Goal: Transaction & Acquisition: Subscribe to service/newsletter

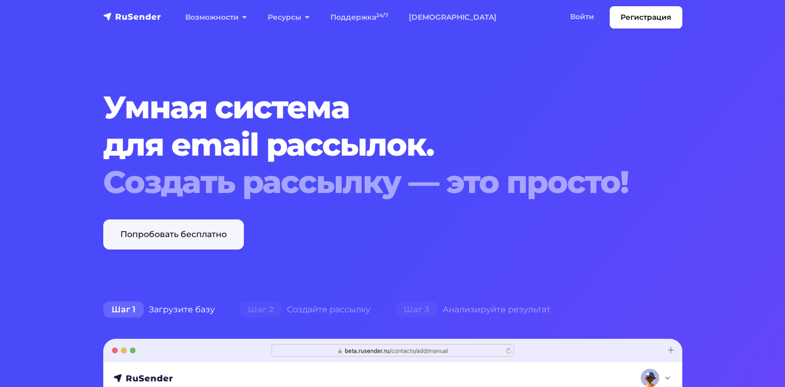
click at [154, 232] on link "Попробовать бесплатно" at bounding box center [173, 235] width 141 height 30
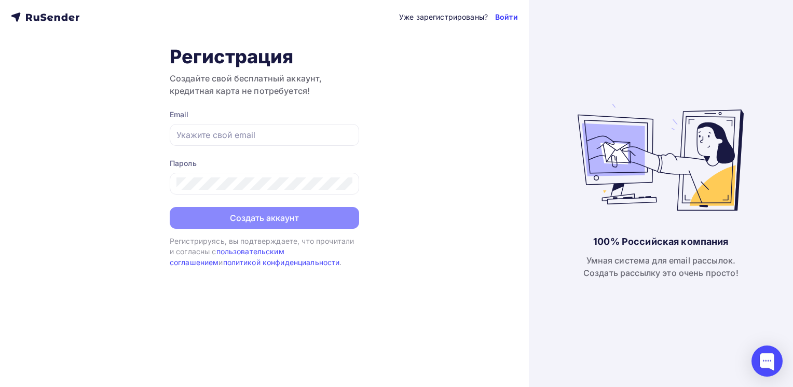
click at [503, 17] on link "Войти" at bounding box center [506, 17] width 23 height 10
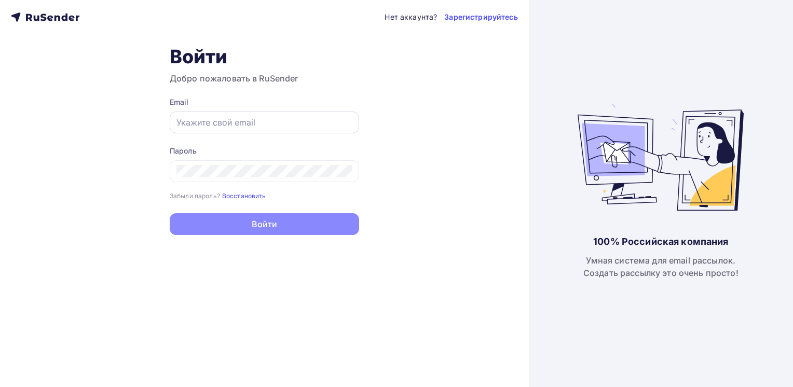
click at [229, 125] on input "text" at bounding box center [264, 122] width 176 height 12
type input "kan.ewgen2002@gmail.com"
click at [149, 144] on div "Нет аккаунта? Зарегистрируйтесь Войти Добро пожаловать в RuSender Email kan.ewg…" at bounding box center [264, 193] width 529 height 387
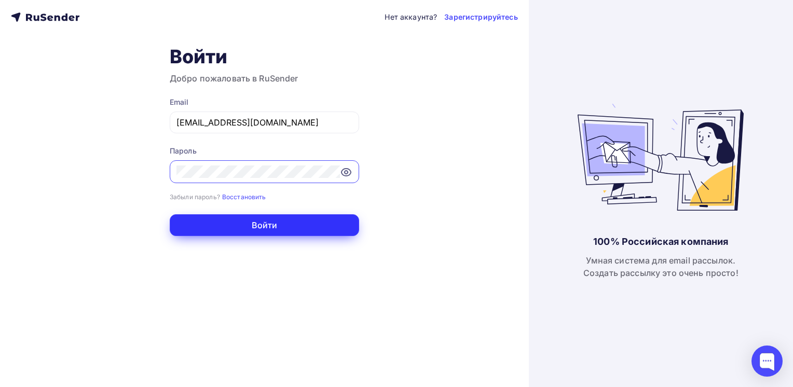
click at [253, 225] on button "Войти" at bounding box center [264, 225] width 189 height 22
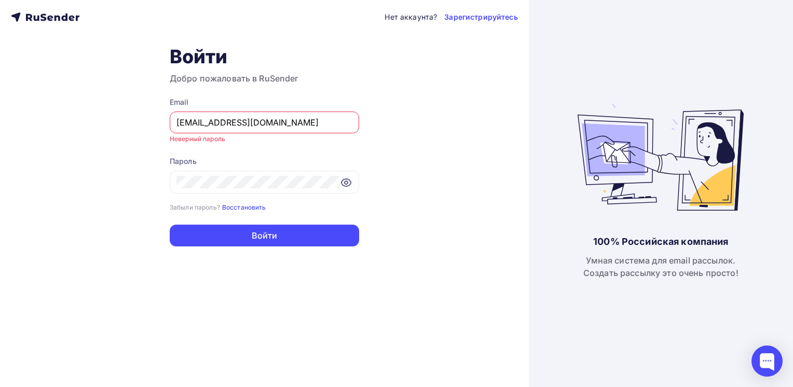
click at [244, 208] on small "Восстановить" at bounding box center [244, 207] width 44 height 8
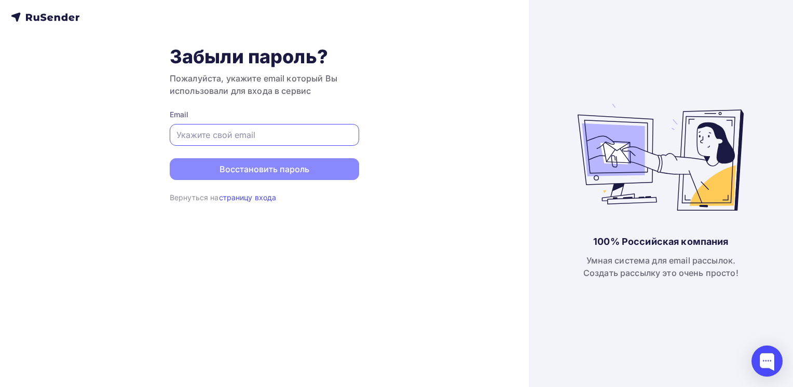
click at [217, 132] on input "text" at bounding box center [264, 135] width 176 height 12
type input "kan.ewgen2002@gmail.com"
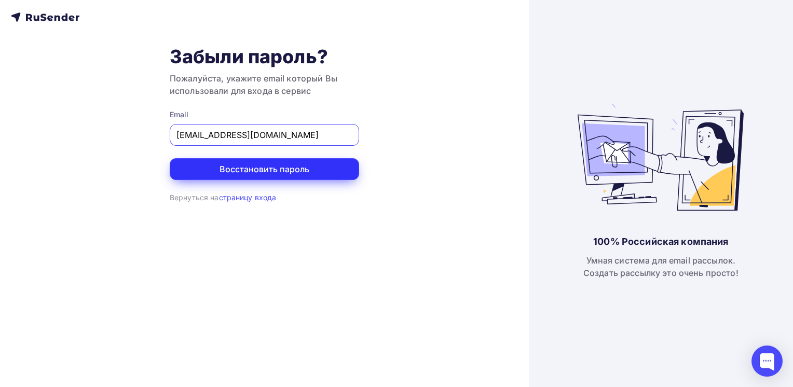
click at [203, 170] on button "Восстановить пароль" at bounding box center [264, 169] width 189 height 22
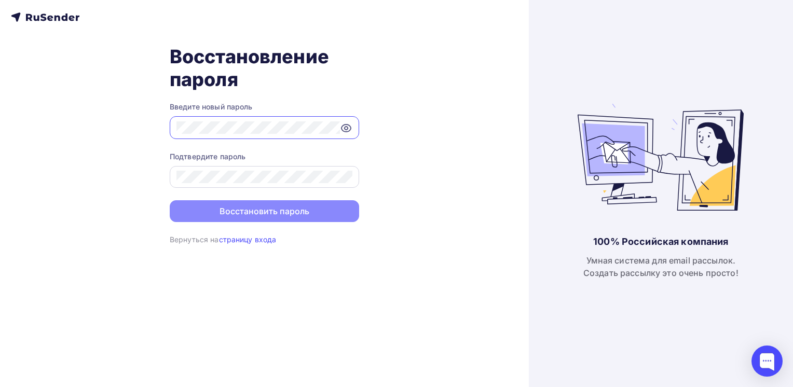
click at [229, 183] on div at bounding box center [264, 177] width 189 height 22
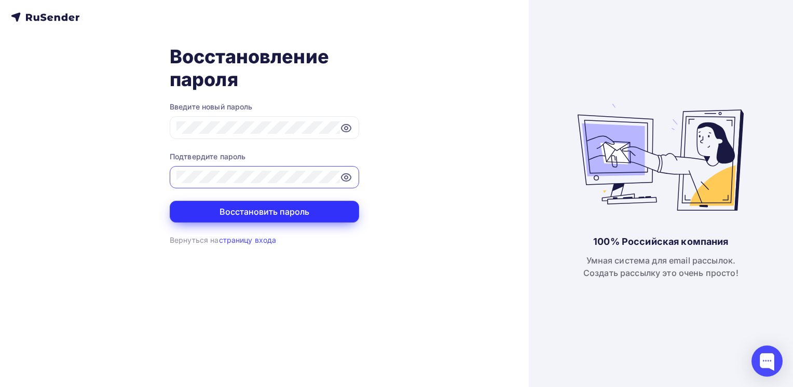
click at [254, 217] on button "Восстановить пароль" at bounding box center [264, 212] width 189 height 22
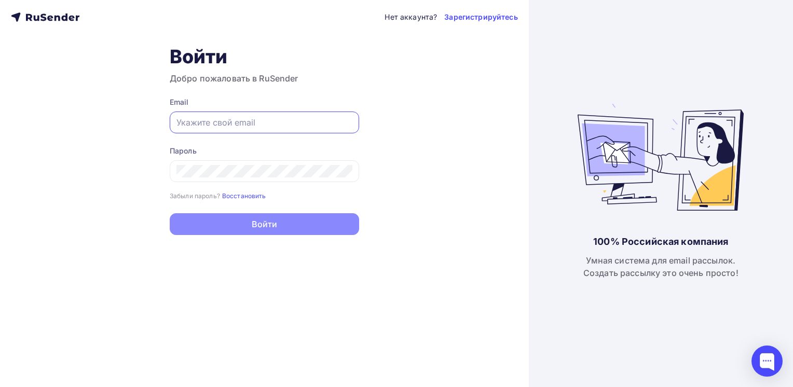
click at [212, 128] on input "text" at bounding box center [264, 122] width 176 height 12
type input "kan.ewgen2002@gmail.com"
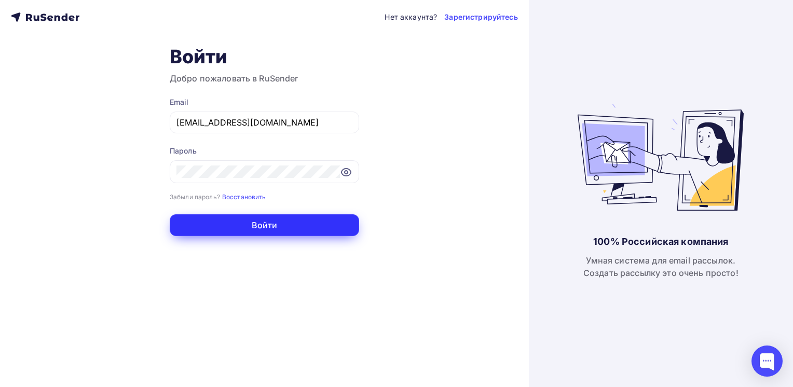
click at [284, 229] on button "Войти" at bounding box center [264, 225] width 189 height 22
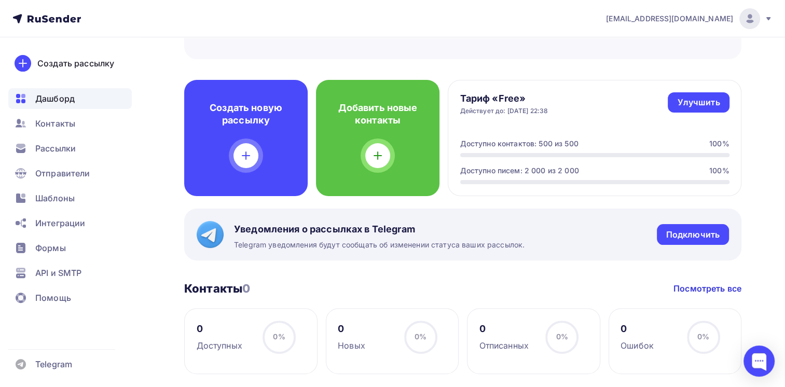
scroll to position [229, 0]
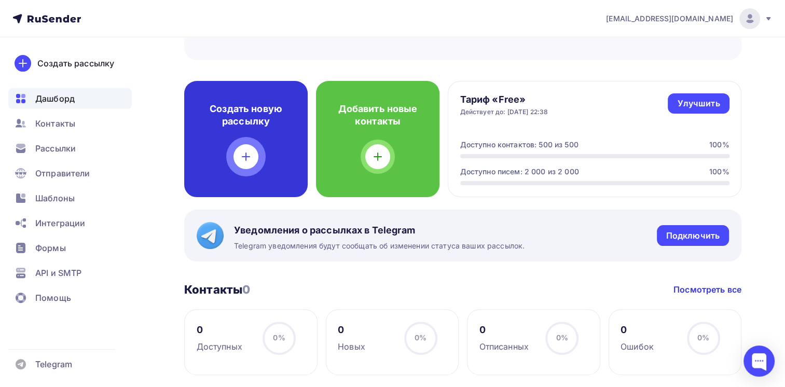
click at [244, 148] on div at bounding box center [246, 156] width 25 height 25
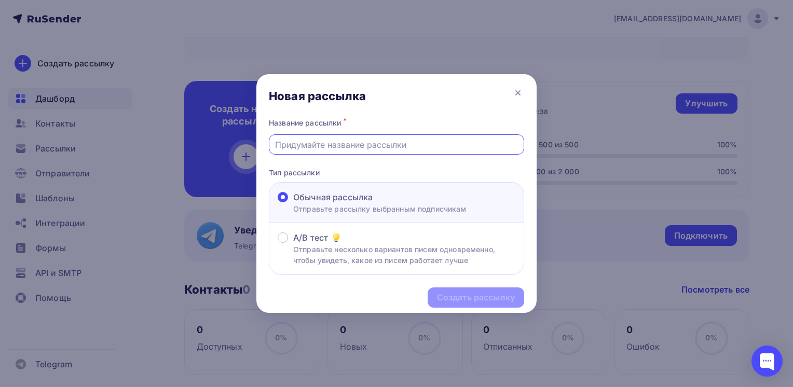
click at [334, 147] on input "text" at bounding box center [396, 145] width 243 height 12
type input "n"
type input "тест"
click at [481, 297] on div "Создать рассылку" at bounding box center [476, 298] width 78 height 12
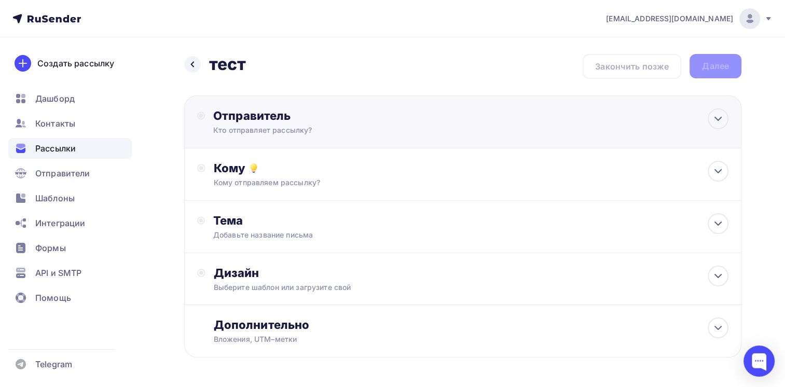
click at [238, 120] on div "Отправитель" at bounding box center [325, 115] width 225 height 15
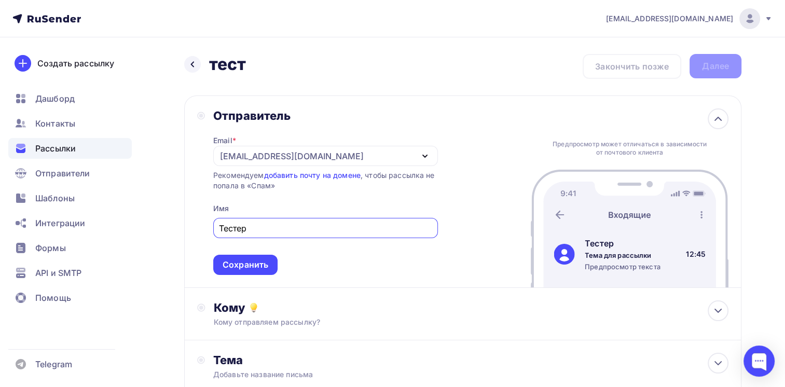
type input "Тестер"
click at [254, 111] on div "Отправитель" at bounding box center [325, 115] width 225 height 15
click at [720, 124] on icon at bounding box center [718, 119] width 12 height 12
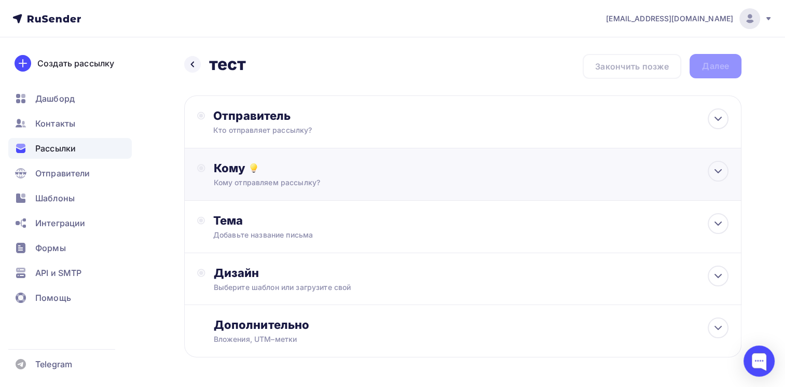
click at [600, 191] on div "Кому Кому отправляем рассылку? Списки получателей Нет получателей Все списки id…" at bounding box center [462, 174] width 557 height 52
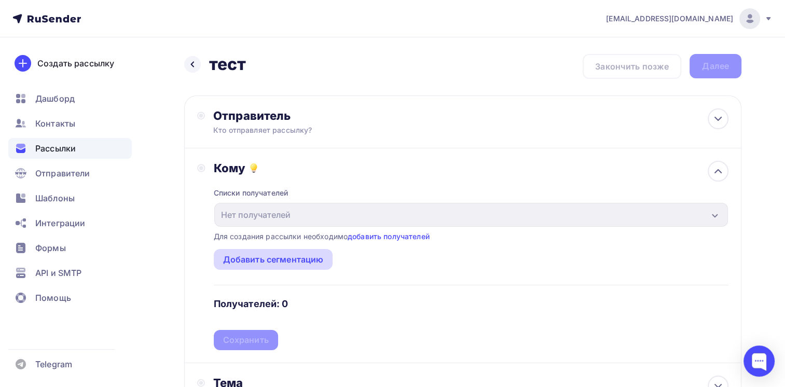
click at [233, 253] on div "Добавить сегментацию" at bounding box center [273, 259] width 101 height 12
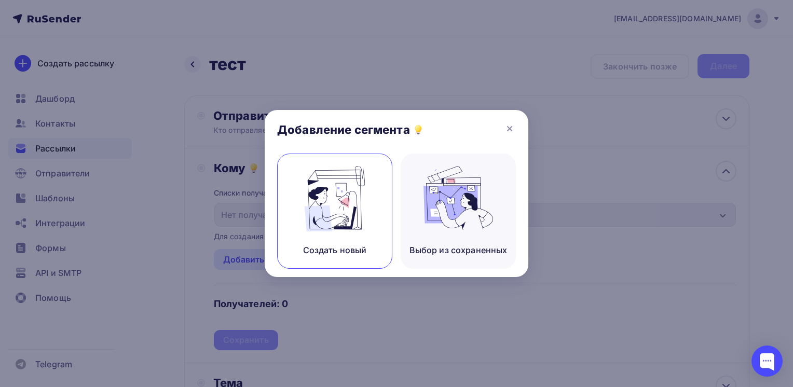
click at [340, 191] on img at bounding box center [335, 198] width 70 height 65
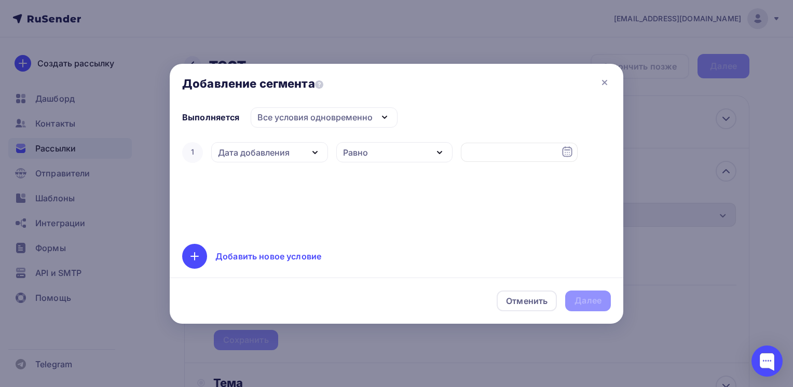
click at [251, 163] on div "1 Дата добавления Дата добавления Активность в рассылке Наличие в списке Статус…" at bounding box center [396, 152] width 429 height 25
click at [245, 183] on div "1 Дата добавления Дата добавления Активность в рассылке Наличие в списке Статус…" at bounding box center [396, 185] width 429 height 91
click at [289, 118] on div "Все условия одновременно" at bounding box center [314, 117] width 115 height 12
click at [515, 294] on div "Отменить" at bounding box center [527, 301] width 60 height 21
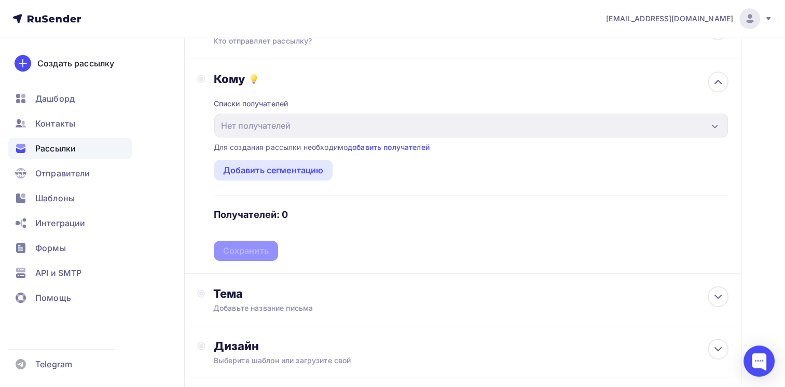
scroll to position [86, 0]
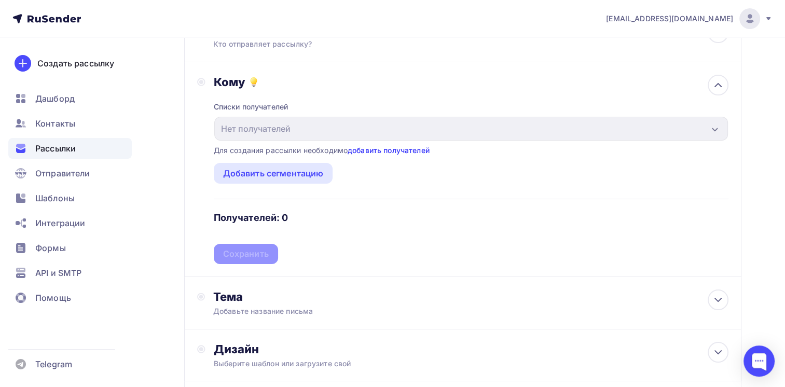
click at [368, 149] on link "добавить получателей" at bounding box center [389, 150] width 82 height 9
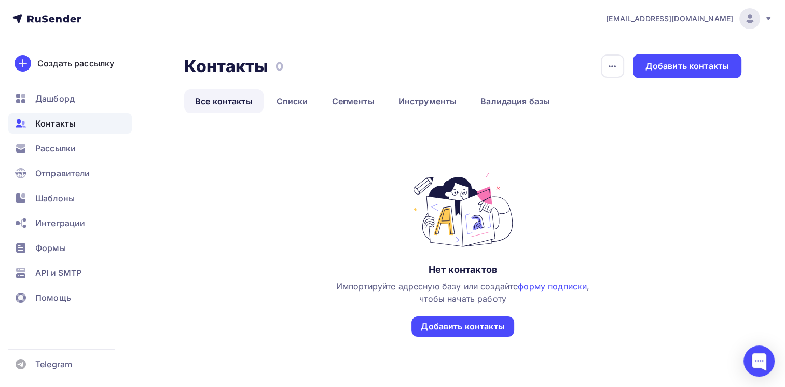
click at [368, 149] on div "Нет контактов Импортируйте адресную базу или создайте форму подписки , чтобы на…" at bounding box center [462, 258] width 557 height 249
click at [450, 323] on div "Добавить контакты" at bounding box center [463, 327] width 84 height 12
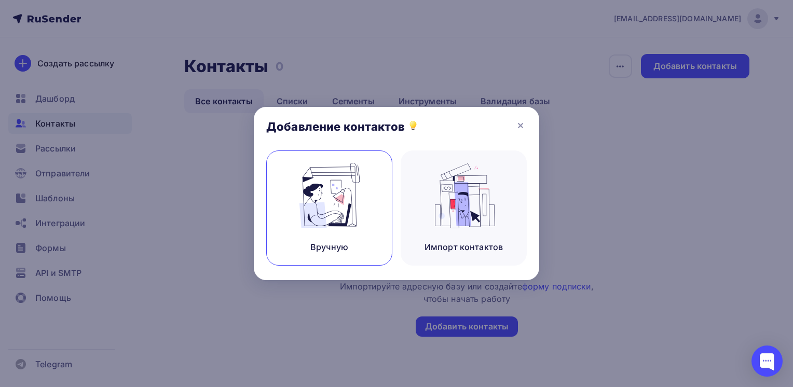
click at [322, 189] on img at bounding box center [330, 195] width 70 height 65
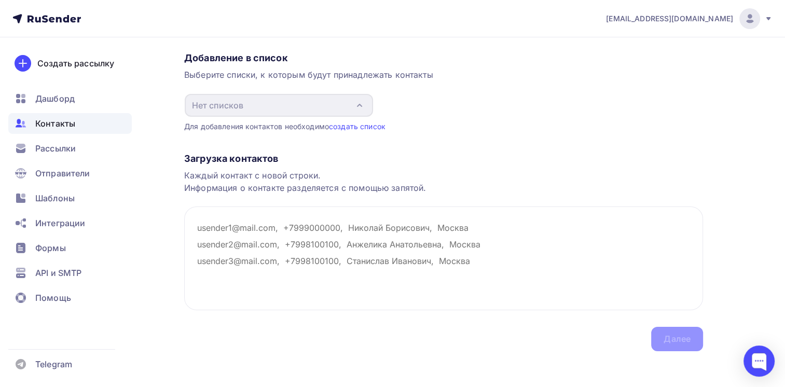
scroll to position [83, 0]
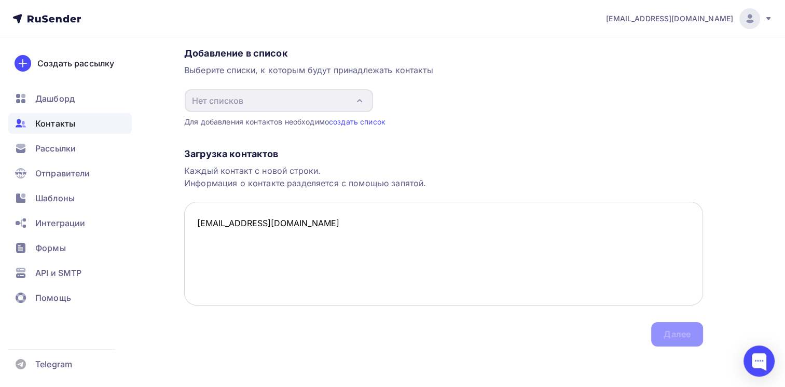
click at [322, 222] on textarea "kan.ewgen2002@gmail.com" at bounding box center [443, 254] width 519 height 104
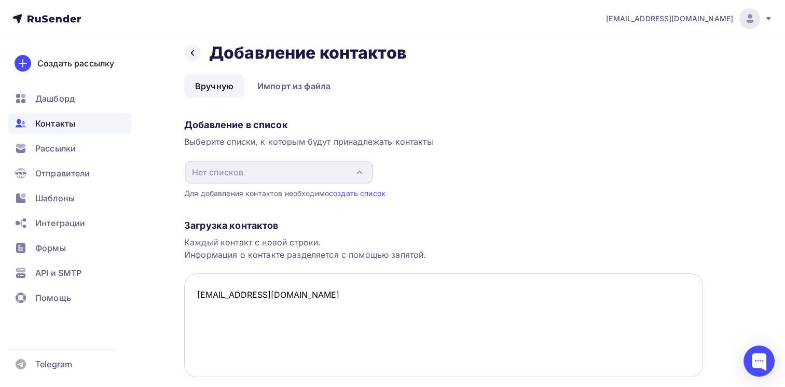
scroll to position [2, 0]
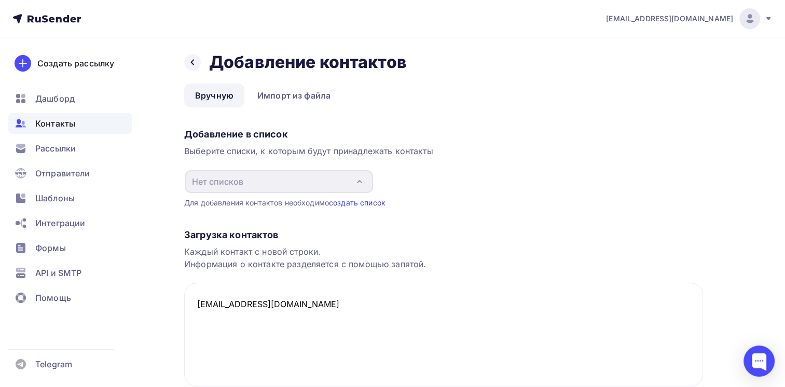
click at [343, 201] on link "создать список" at bounding box center [357, 202] width 57 height 9
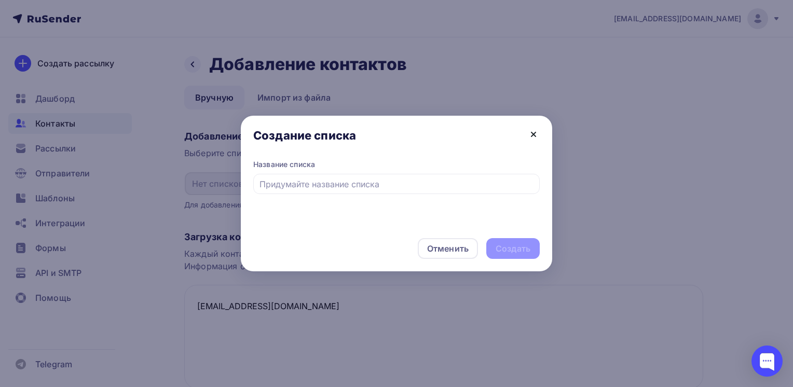
click at [531, 140] on icon at bounding box center [533, 134] width 12 height 12
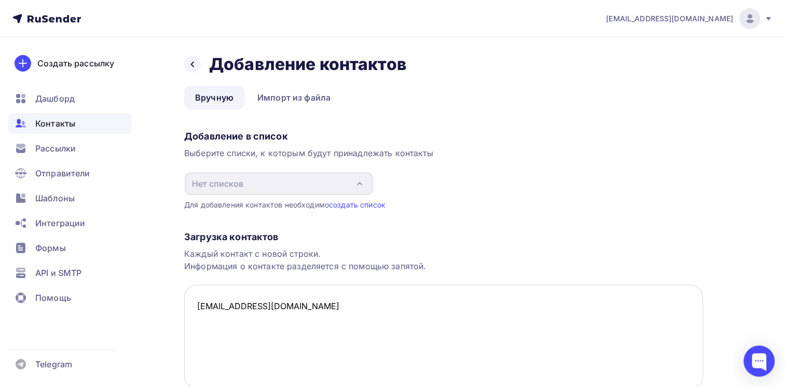
click at [242, 315] on textarea "kan.ewgen2002@gmail.com" at bounding box center [443, 337] width 519 height 104
paste textarea "kan.ewgen2002@gmail.com"
click at [261, 323] on textarea "kan.ewgen2002@gmail.com kan.ewgen2002@gmail.com" at bounding box center [443, 337] width 519 height 104
click at [295, 317] on textarea "kan.ewgen2002@gmail.com kan.ewgen@gmail.com" at bounding box center [443, 337] width 519 height 104
paste textarea "parahod03@gmail.com"
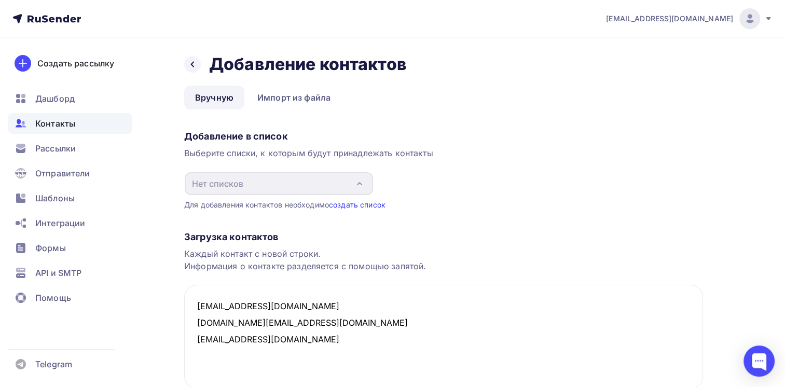
type textarea "kan.ewgen2002@gmail.com kan.ewgen@gmail.com parahod03@gmail.com"
click at [346, 202] on link "создать список" at bounding box center [357, 204] width 57 height 9
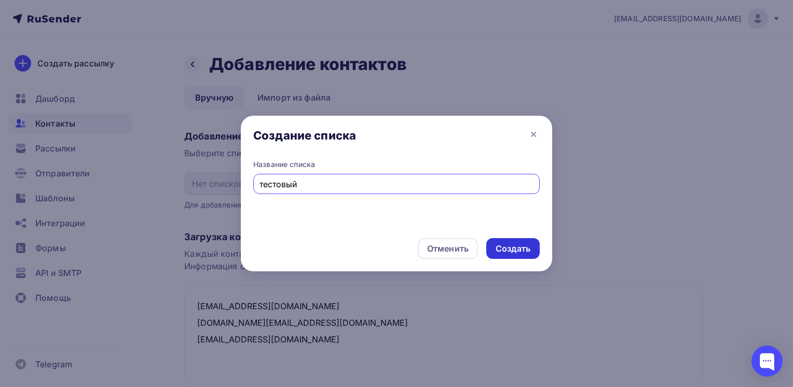
type input "тестовый"
click at [504, 255] on div "Создать" at bounding box center [512, 248] width 53 height 21
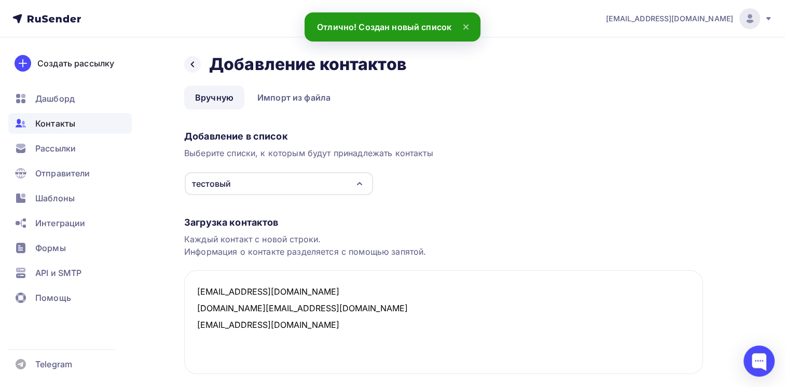
scroll to position [69, 0]
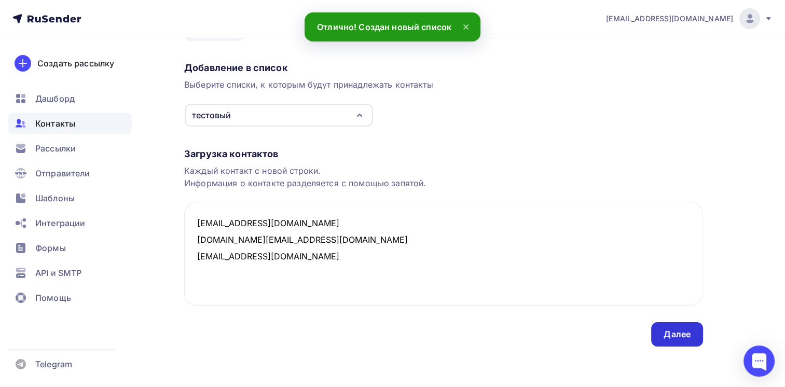
click at [669, 334] on div "Далее" at bounding box center [677, 335] width 27 height 12
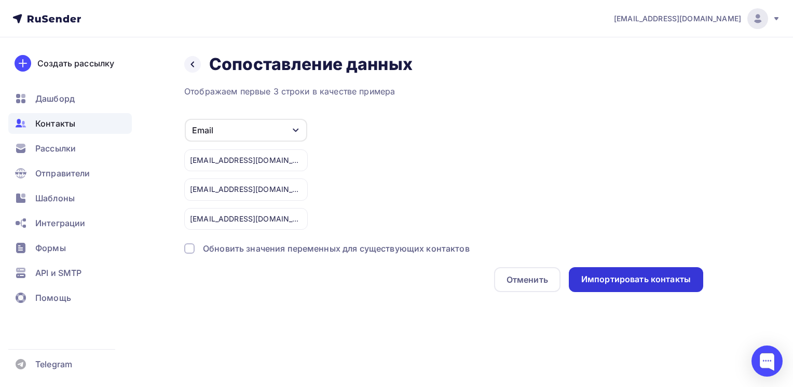
click at [601, 268] on div "Импортировать контакты" at bounding box center [636, 279] width 134 height 25
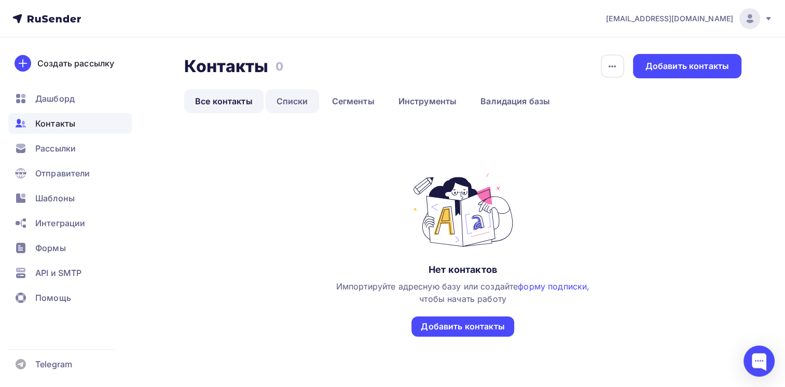
click at [287, 101] on link "Списки" at bounding box center [292, 101] width 53 height 24
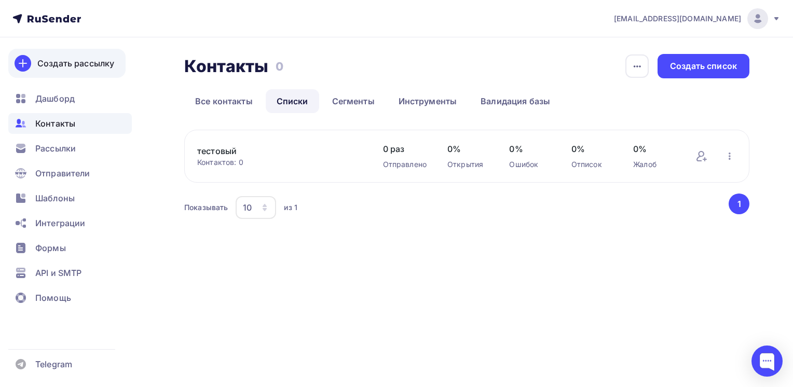
click at [43, 59] on div "Создать рассылку" at bounding box center [75, 63] width 77 height 12
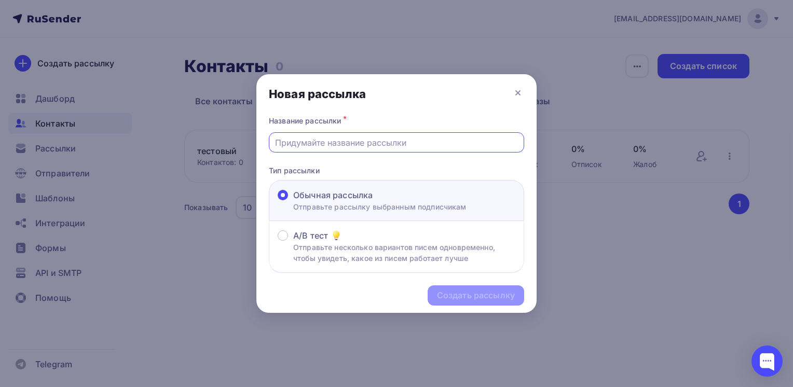
click at [336, 147] on input "text" at bounding box center [396, 142] width 243 height 12
type input "тест"
click at [452, 292] on div "Создать рассылку" at bounding box center [476, 296] width 78 height 12
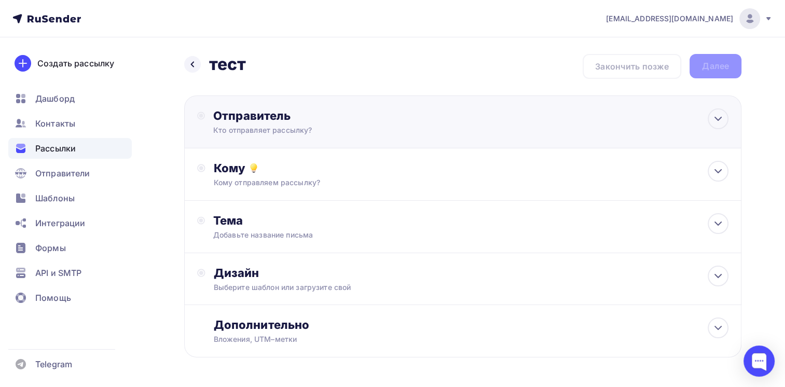
click at [403, 126] on div "Кто отправляет рассылку?" at bounding box center [314, 130] width 202 height 10
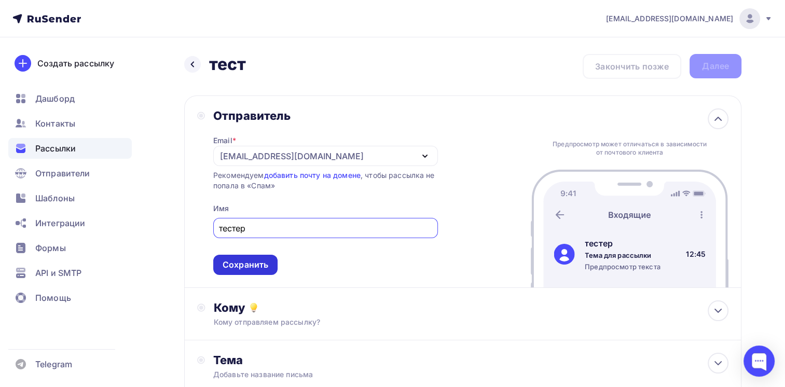
type input "тестер"
click at [227, 263] on div "Сохранить" at bounding box center [246, 265] width 46 height 12
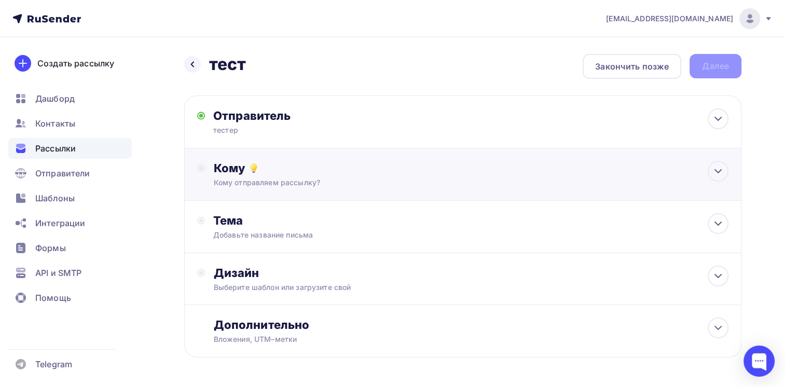
click at [236, 173] on div "Кому" at bounding box center [471, 168] width 515 height 15
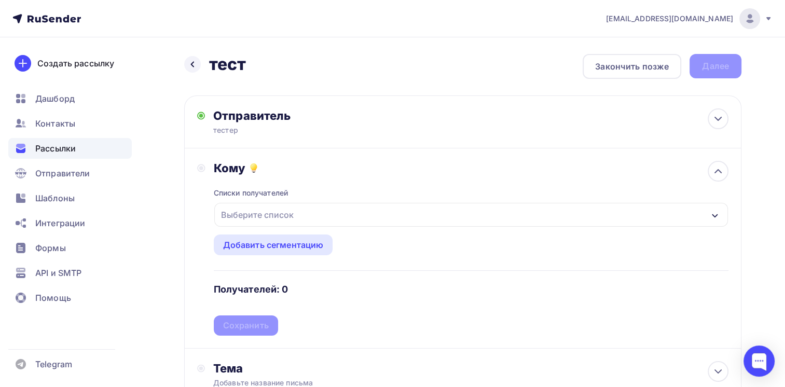
click at [251, 216] on div "Выберите список" at bounding box center [257, 215] width 81 height 19
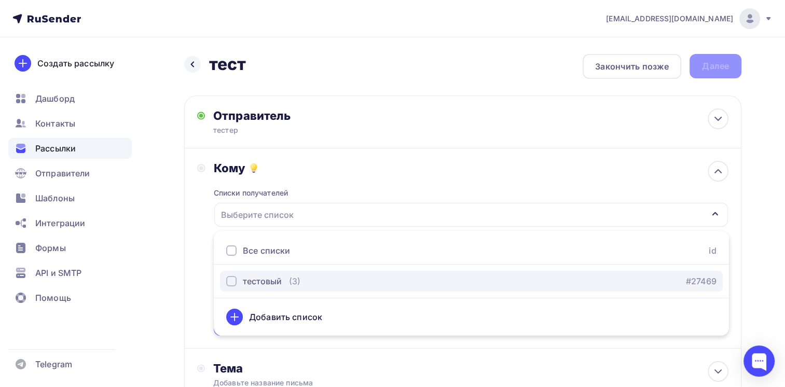
click at [228, 281] on div "button" at bounding box center [231, 281] width 10 height 10
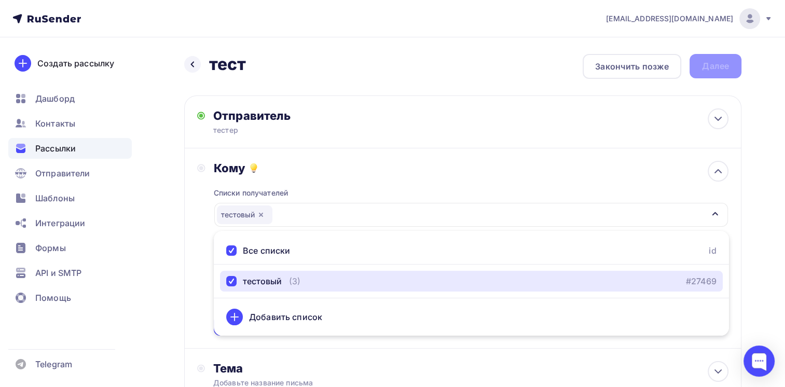
click at [422, 224] on div "тестовый" at bounding box center [471, 215] width 514 height 24
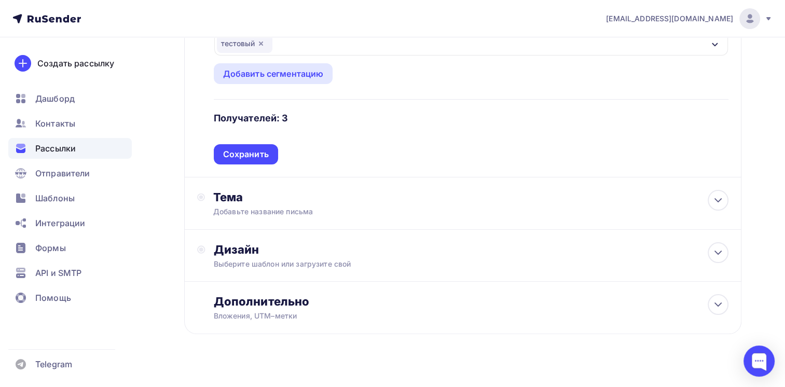
scroll to position [172, 0]
click at [311, 180] on div "Тема Добавьте название письма Тема * Рекомендуем использовать не более 150 симв…" at bounding box center [462, 203] width 557 height 52
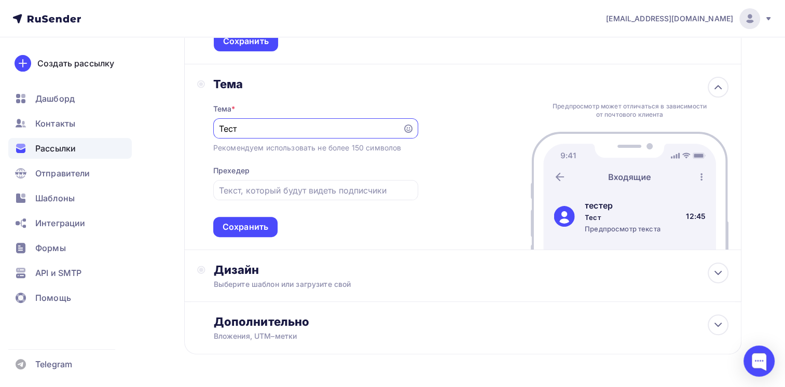
scroll to position [317, 0]
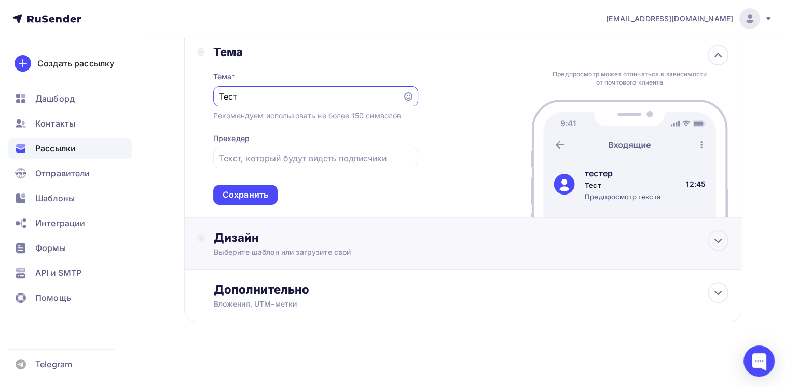
type input "Тест"
click at [244, 238] on div "Дизайн" at bounding box center [471, 237] width 515 height 15
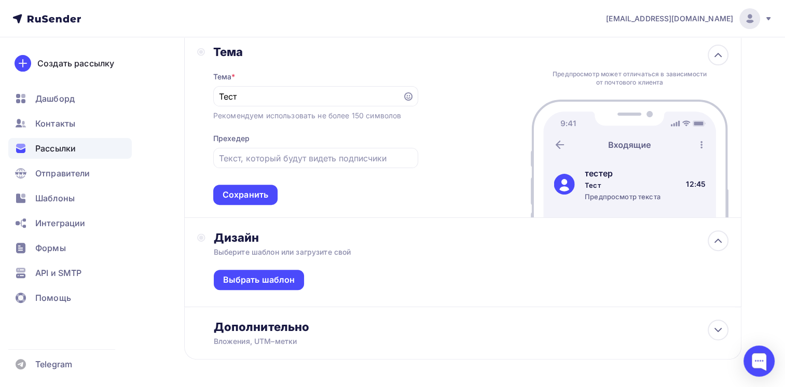
click at [244, 235] on div "Дизайн" at bounding box center [471, 237] width 515 height 15
click at [241, 191] on div "Сохранить" at bounding box center [246, 195] width 46 height 12
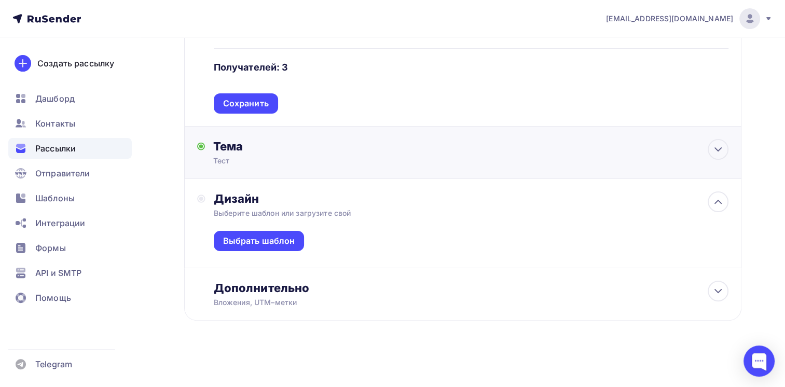
scroll to position [221, 0]
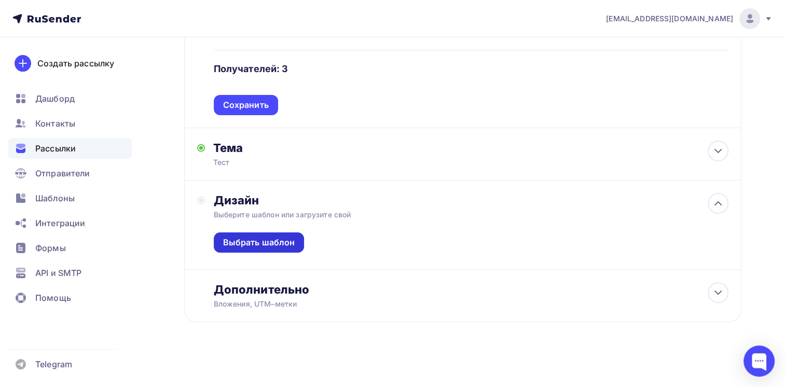
click at [256, 250] on div "Выбрать шаблон" at bounding box center [259, 242] width 91 height 20
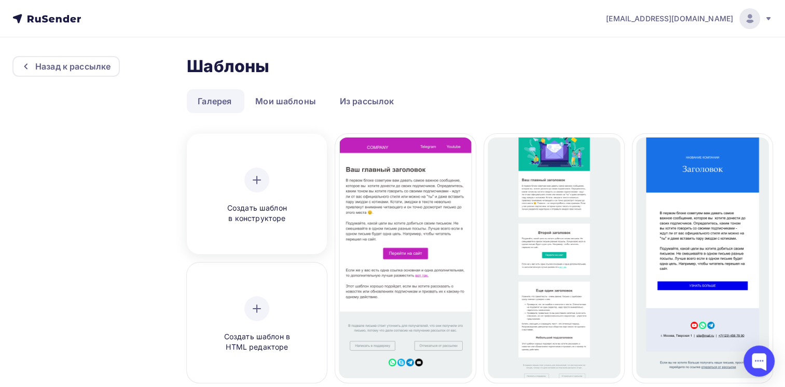
click at [258, 182] on icon at bounding box center [257, 180] width 12 height 12
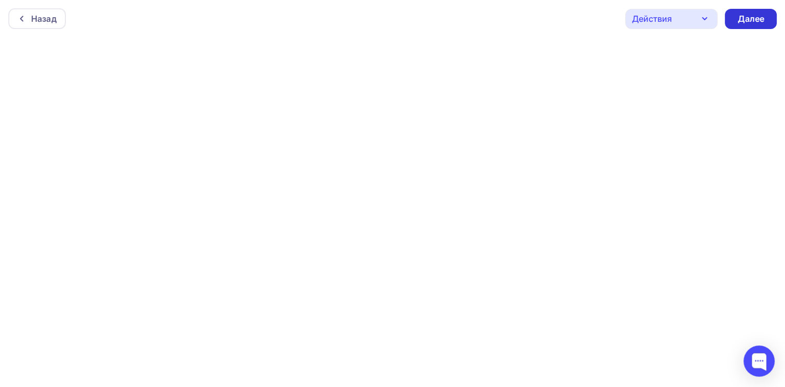
click at [737, 21] on div "Далее" at bounding box center [750, 19] width 27 height 12
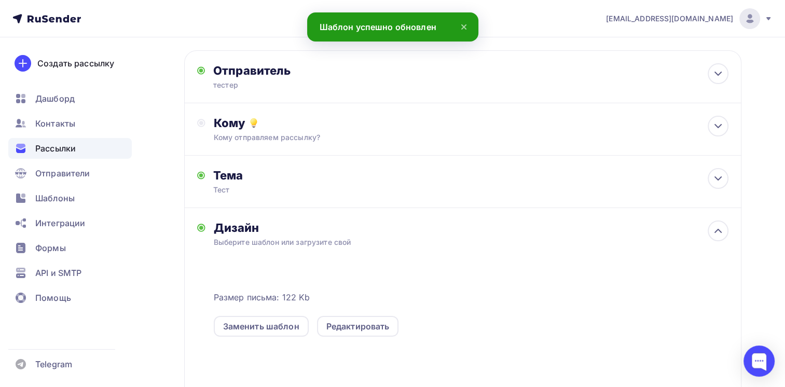
scroll to position [46, 0]
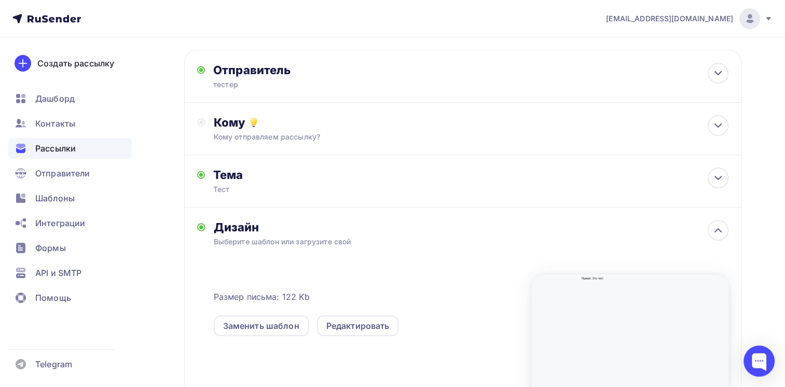
click at [239, 224] on div "Дизайн" at bounding box center [471, 227] width 515 height 15
click at [719, 227] on icon at bounding box center [718, 230] width 12 height 12
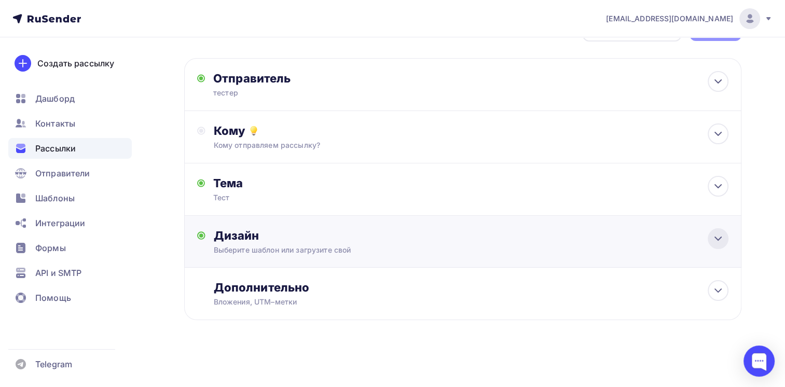
scroll to position [36, 0]
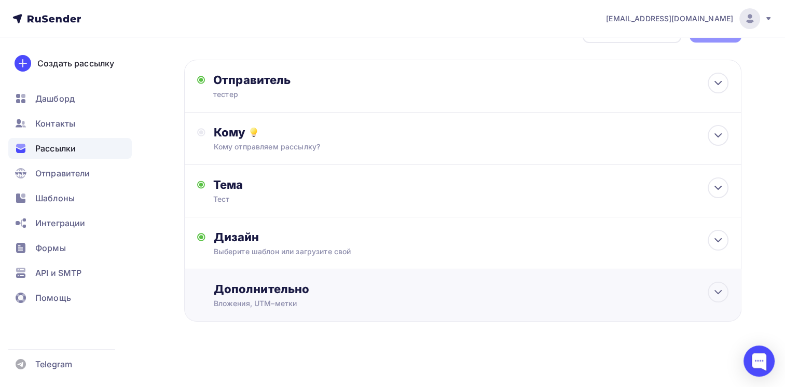
click at [442, 285] on div "Дополнительно" at bounding box center [471, 289] width 515 height 15
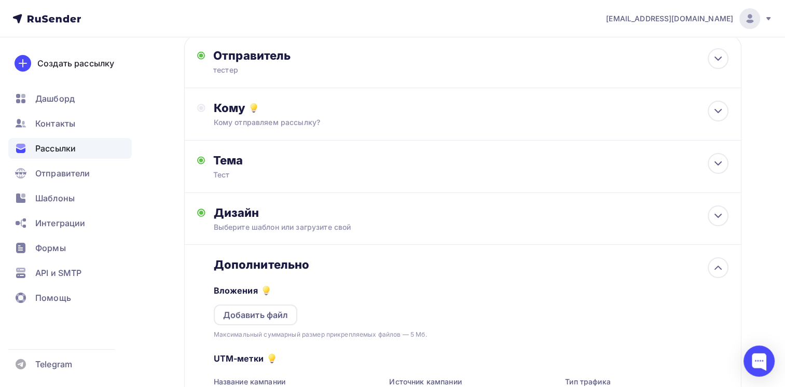
scroll to position [66, 0]
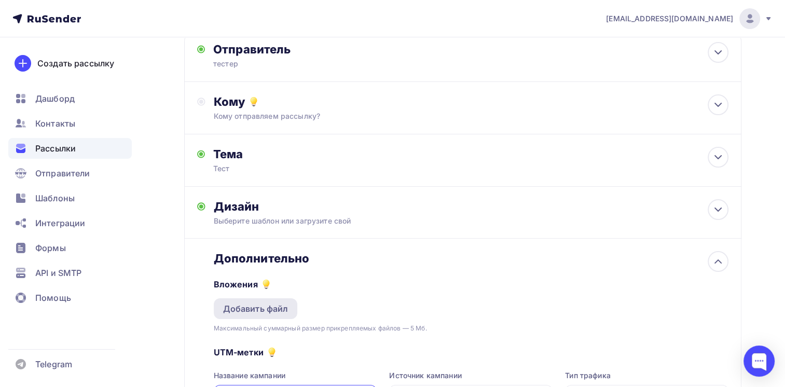
click at [218, 310] on div "Добавить файл" at bounding box center [256, 308] width 84 height 21
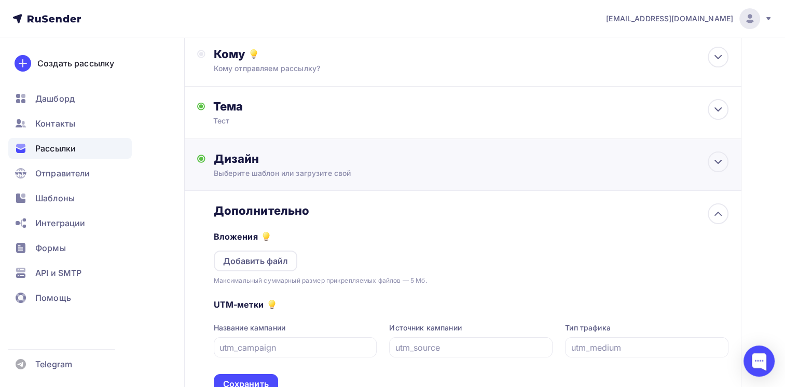
scroll to position [199, 0]
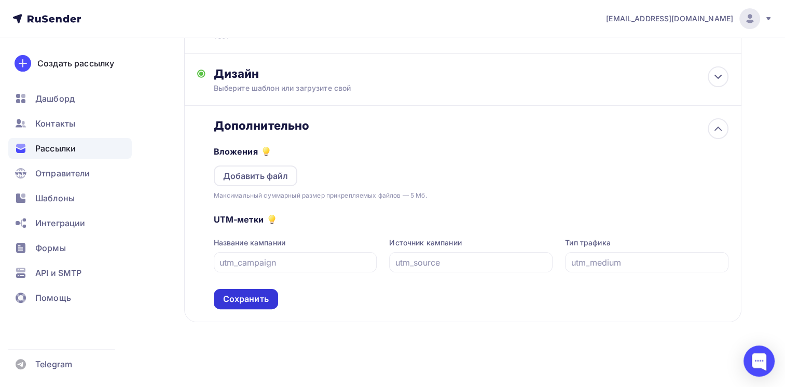
click at [250, 296] on div "Сохранить" at bounding box center [246, 299] width 46 height 12
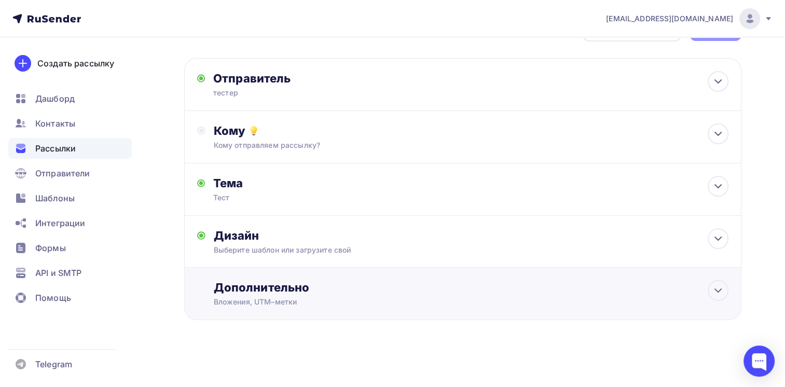
scroll to position [36, 0]
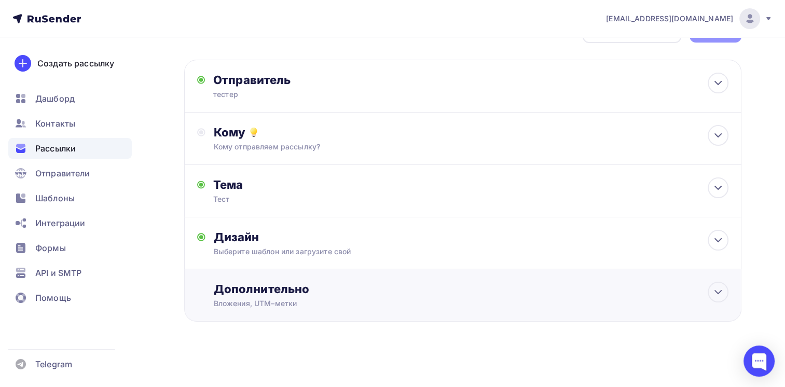
click at [250, 296] on div "Дополнительно Вложения, UTM–метки Вложения Добавить файл Максимальный суммарный…" at bounding box center [471, 295] width 515 height 27
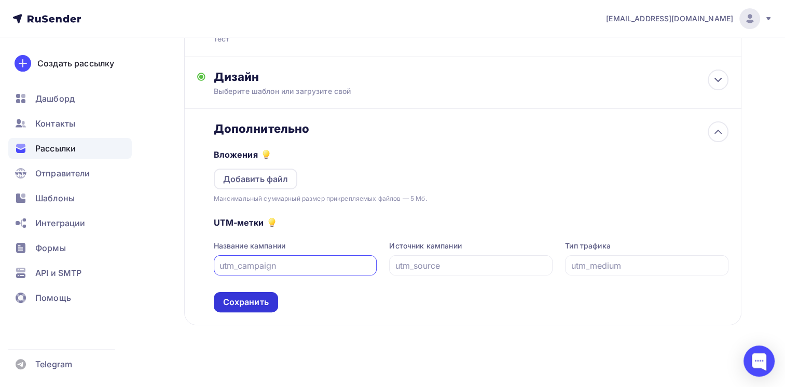
scroll to position [197, 0]
click at [250, 297] on div "Сохранить" at bounding box center [246, 301] width 46 height 12
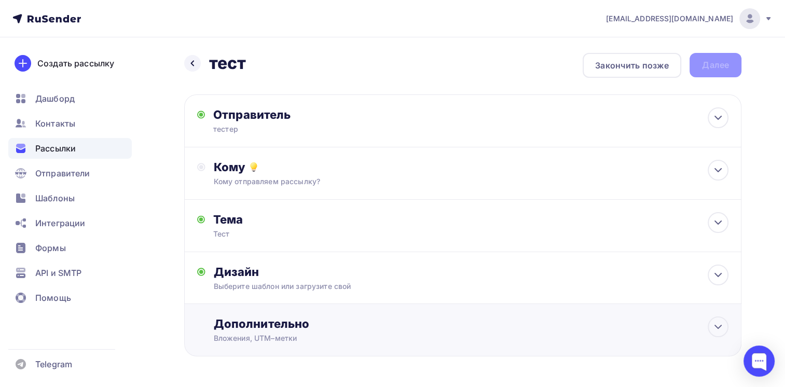
scroll to position [0, 0]
click at [525, 336] on div "Вложения, UTM–метки" at bounding box center [445, 339] width 463 height 10
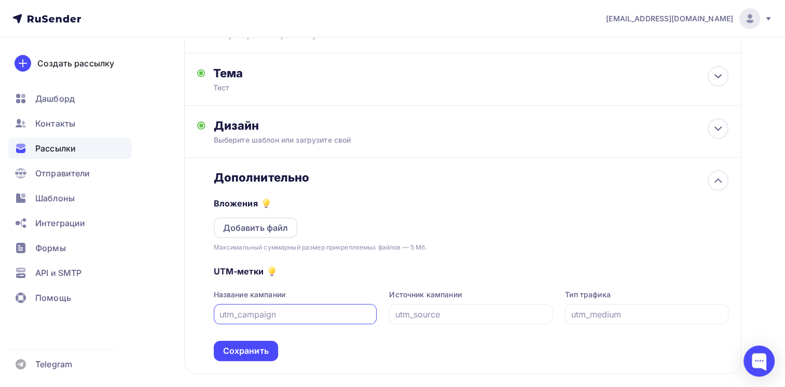
scroll to position [148, 0]
type input "тестер"
click at [249, 354] on div "Сохранить" at bounding box center [246, 350] width 64 height 20
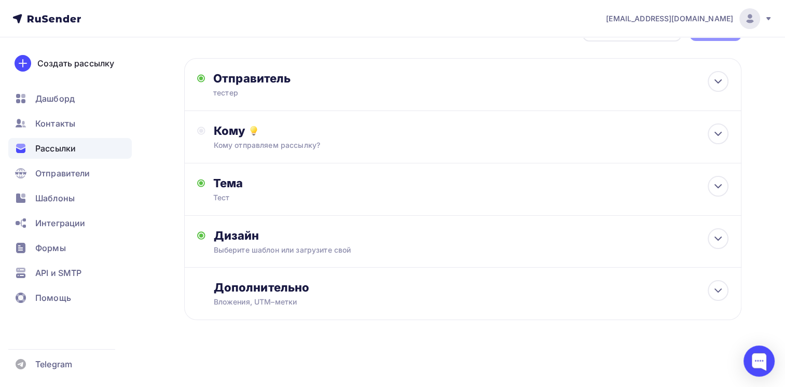
scroll to position [36, 0]
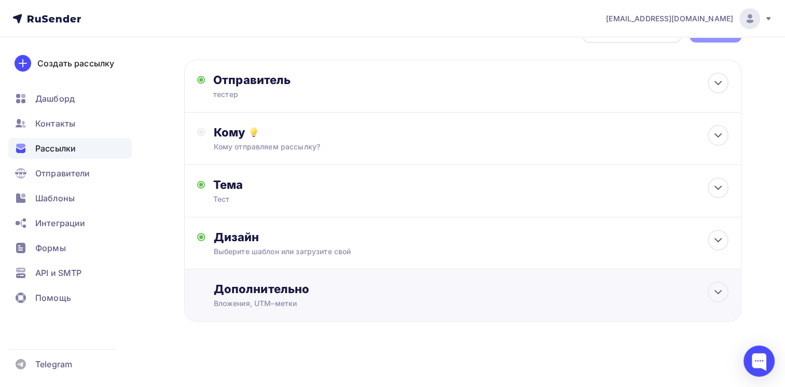
click at [231, 287] on div "Дополнительно" at bounding box center [471, 289] width 515 height 15
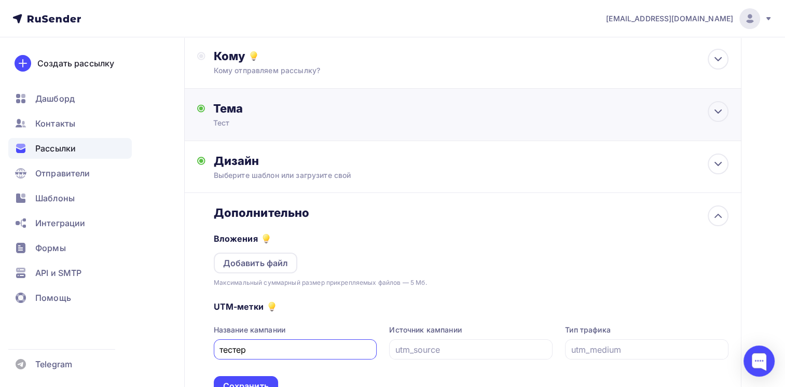
scroll to position [112, 0]
click at [420, 353] on input "text" at bounding box center [471, 350] width 152 height 12
type input "тест"
click at [625, 354] on div at bounding box center [646, 349] width 163 height 20
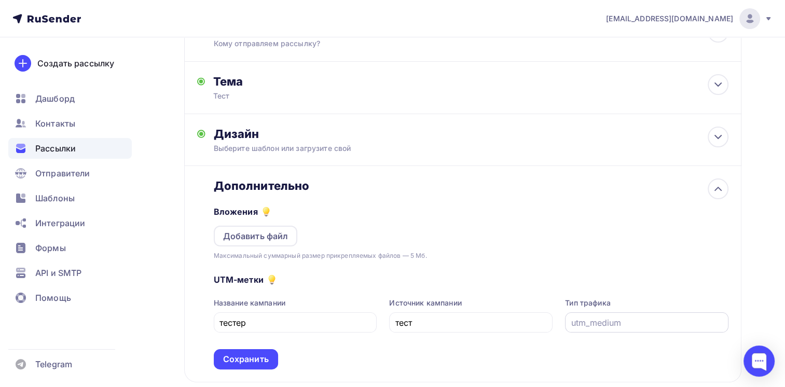
scroll to position [145, 0]
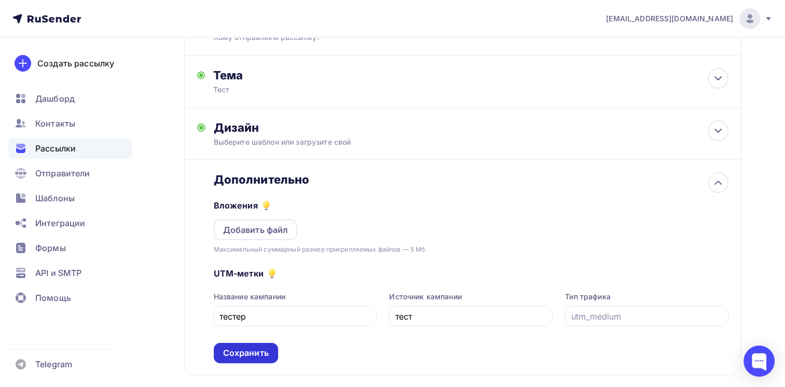
click at [224, 347] on div "Сохранить" at bounding box center [246, 353] width 46 height 12
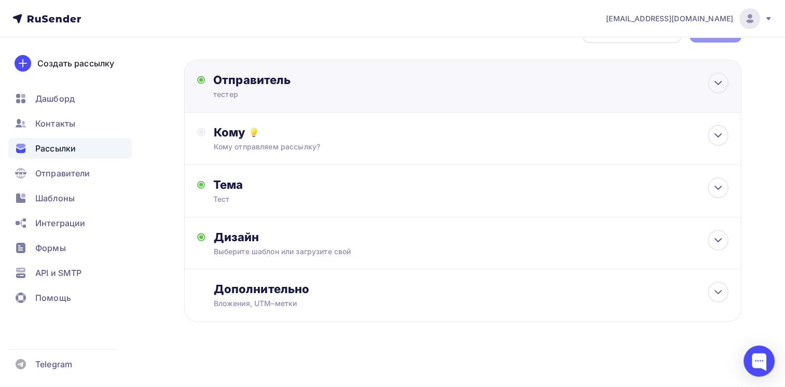
scroll to position [0, 0]
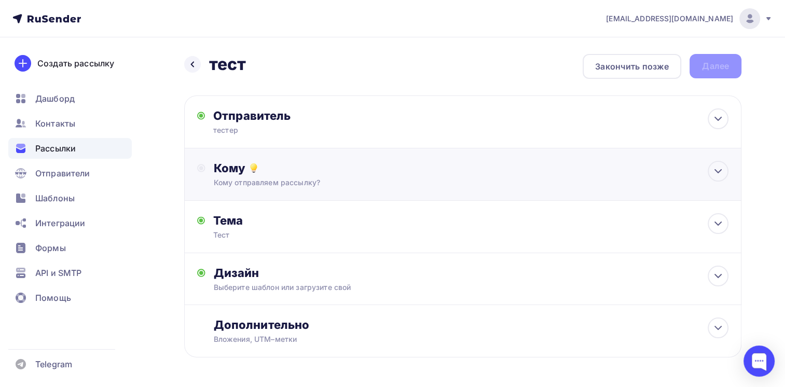
click at [529, 177] on div "Кому отправляем рассылку?" at bounding box center [445, 182] width 463 height 10
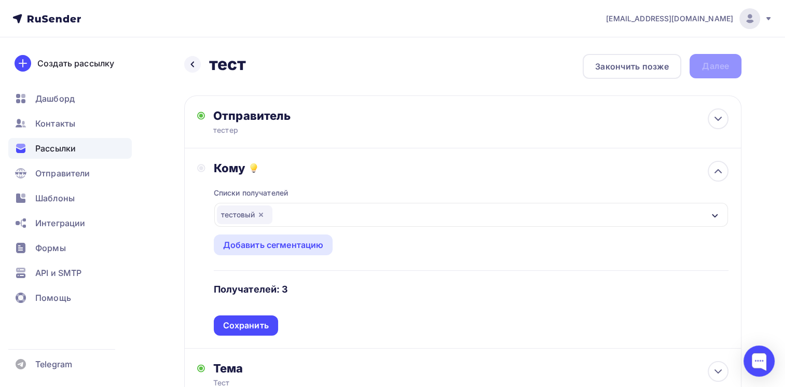
click at [226, 336] on div "Кому Списки получателей тестовый Все списки id тестовый (3) #27469 Добавить спи…" at bounding box center [462, 248] width 557 height 200
click at [247, 321] on div "Сохранить" at bounding box center [246, 326] width 46 height 12
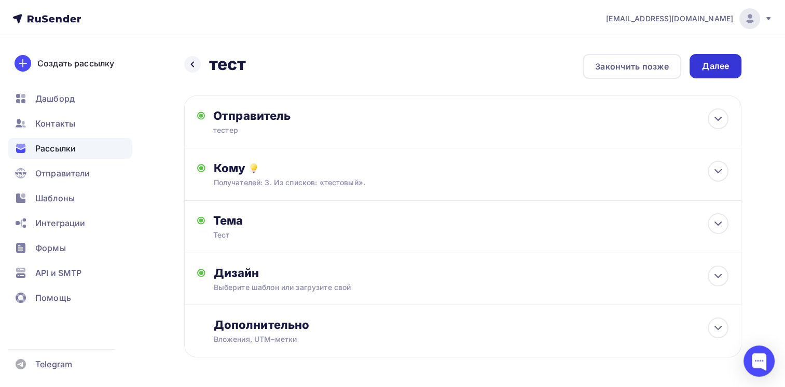
click at [704, 68] on div "Далее" at bounding box center [715, 66] width 27 height 12
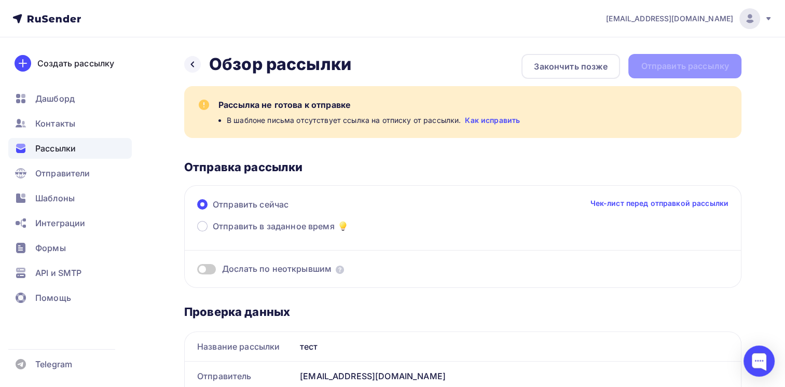
click at [504, 119] on link "Как исправить" at bounding box center [492, 120] width 55 height 10
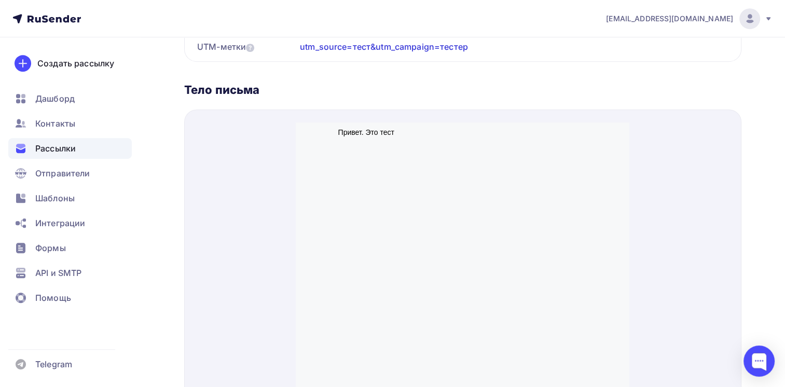
scroll to position [494, 0]
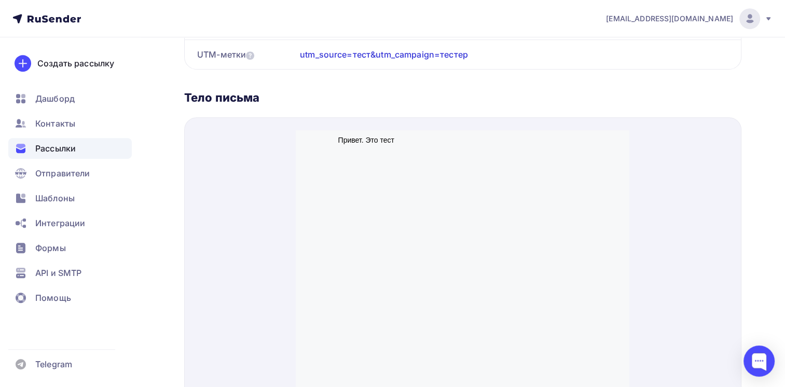
click at [371, 128] on p "Привет. Это тест" at bounding box center [462, 128] width 249 height 10
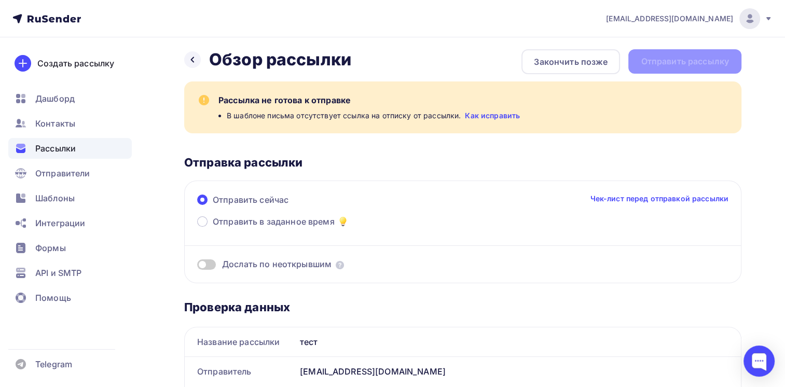
scroll to position [0, 0]
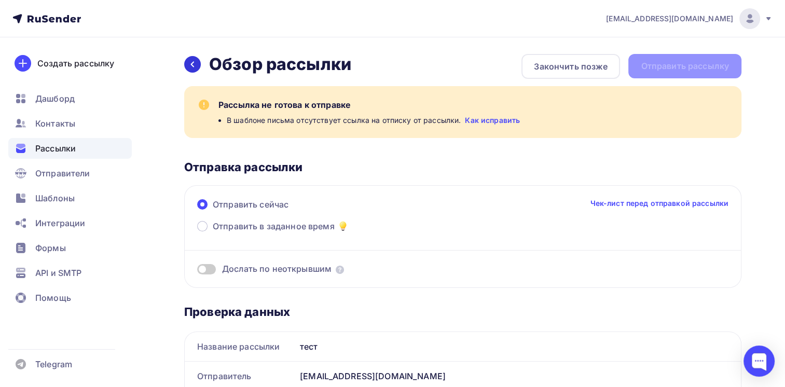
click at [193, 61] on icon at bounding box center [192, 64] width 8 height 8
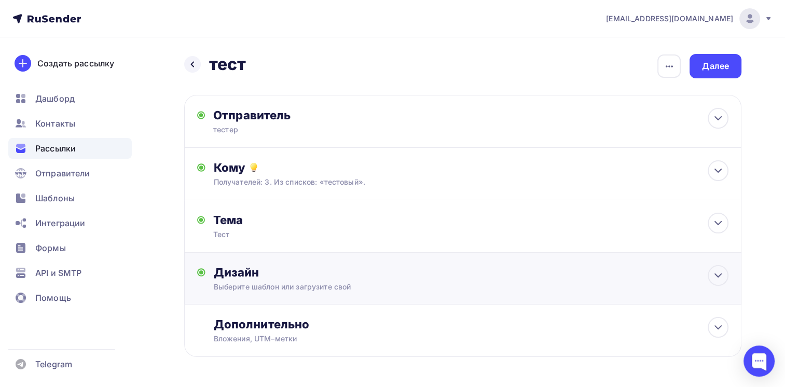
click at [338, 262] on div "Дизайн Выберите шаблон или загрузите свой Размер письма: 122 Kb Заменить шаблон…" at bounding box center [462, 279] width 557 height 52
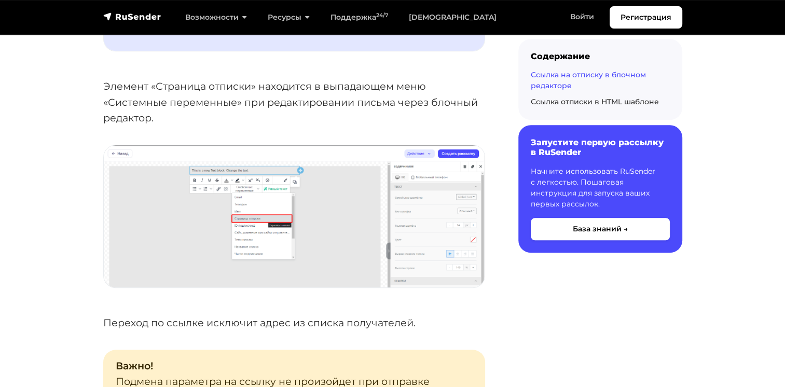
scroll to position [842, 0]
